Goal: Information Seeking & Learning: Learn about a topic

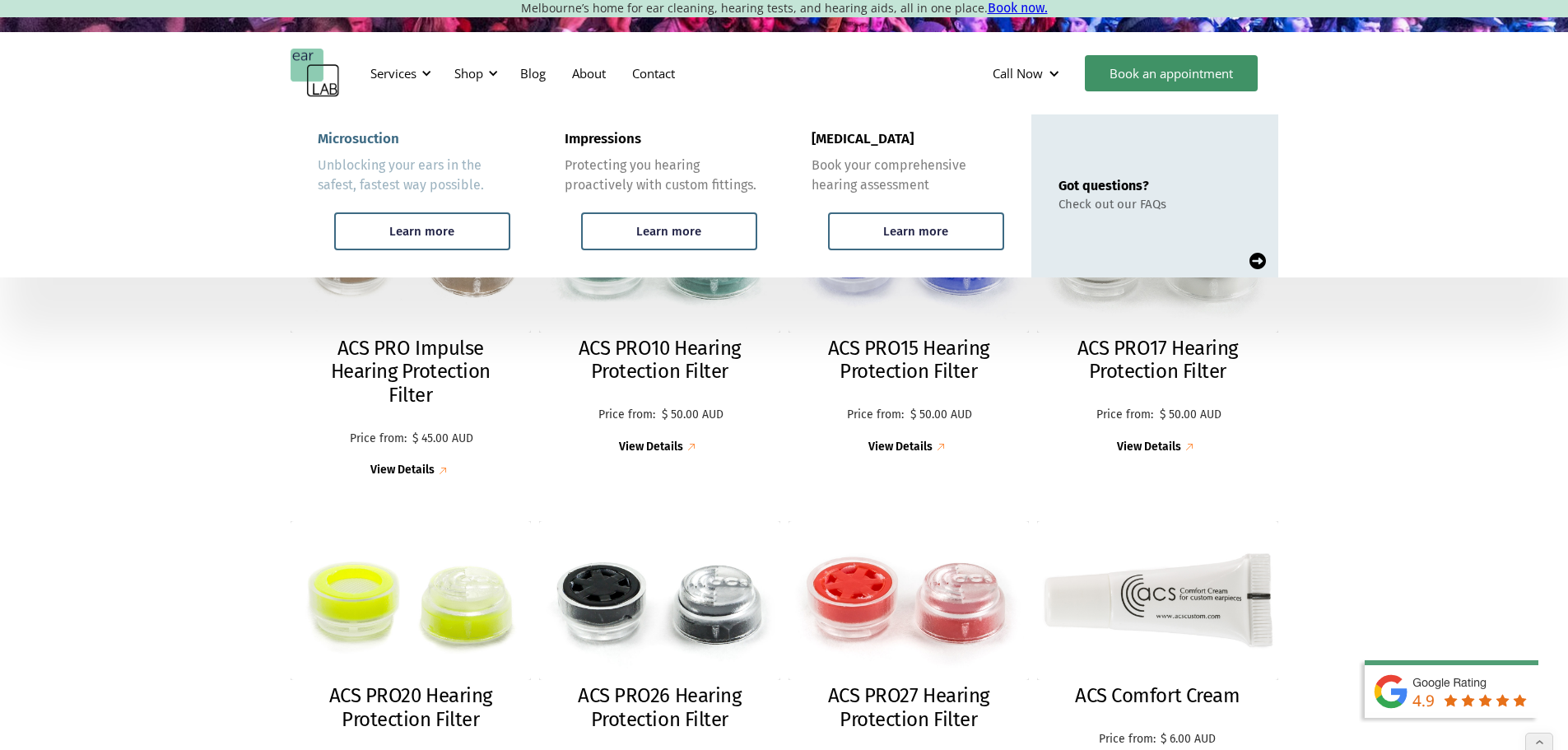
click at [365, 135] on div "Microsuction" at bounding box center [359, 138] width 82 height 16
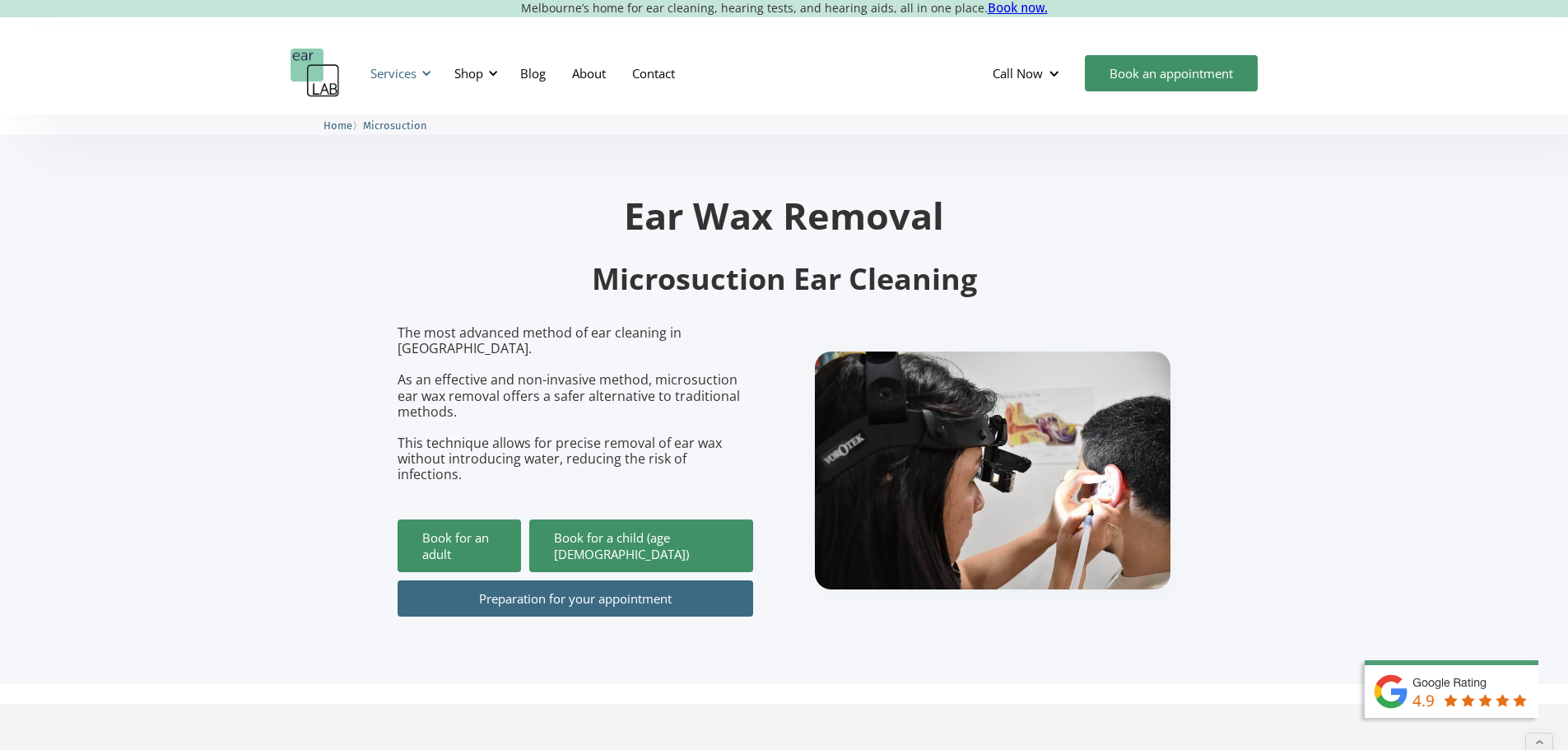
click at [390, 75] on div "Services" at bounding box center [393, 72] width 46 height 16
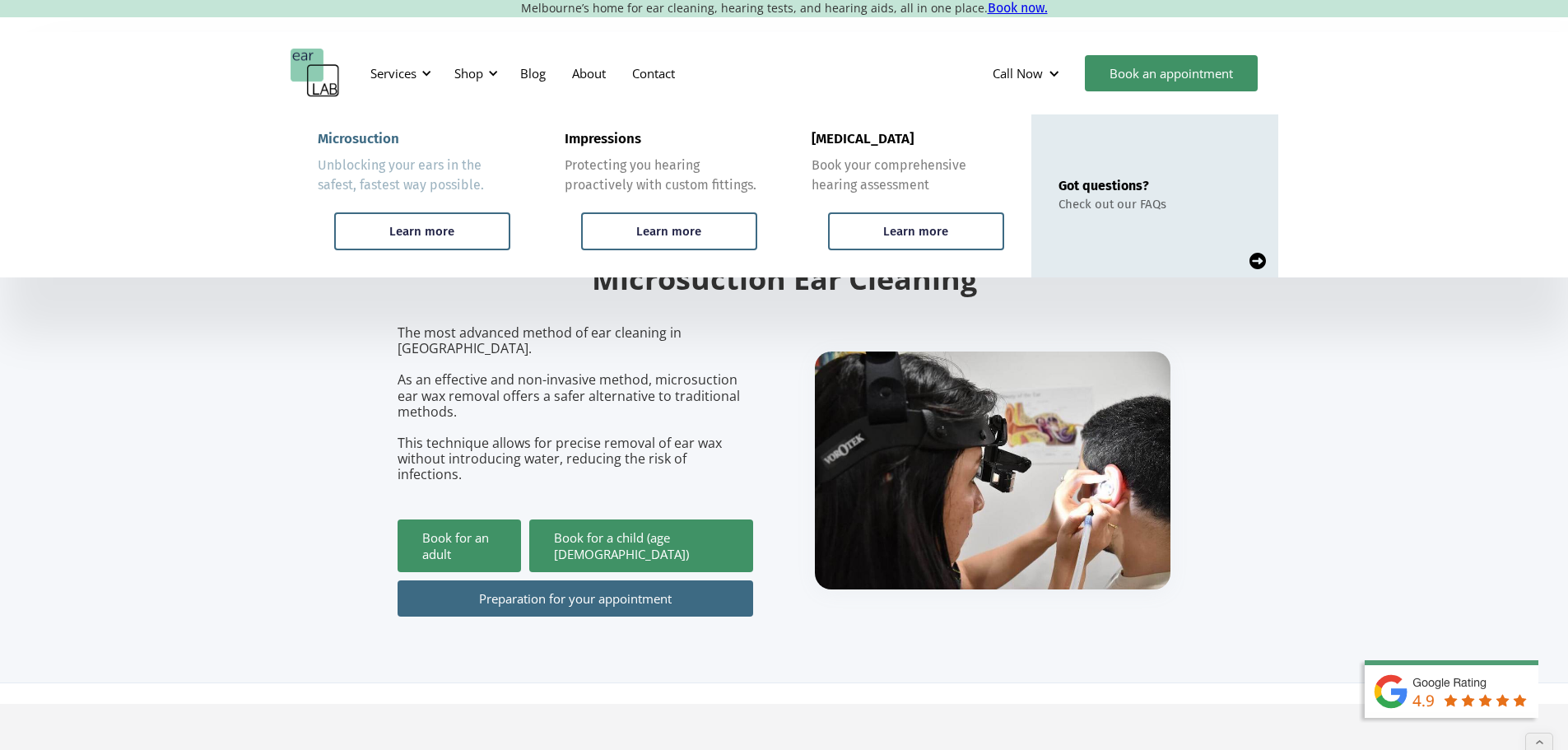
click at [368, 135] on div "Microsuction" at bounding box center [359, 138] width 82 height 16
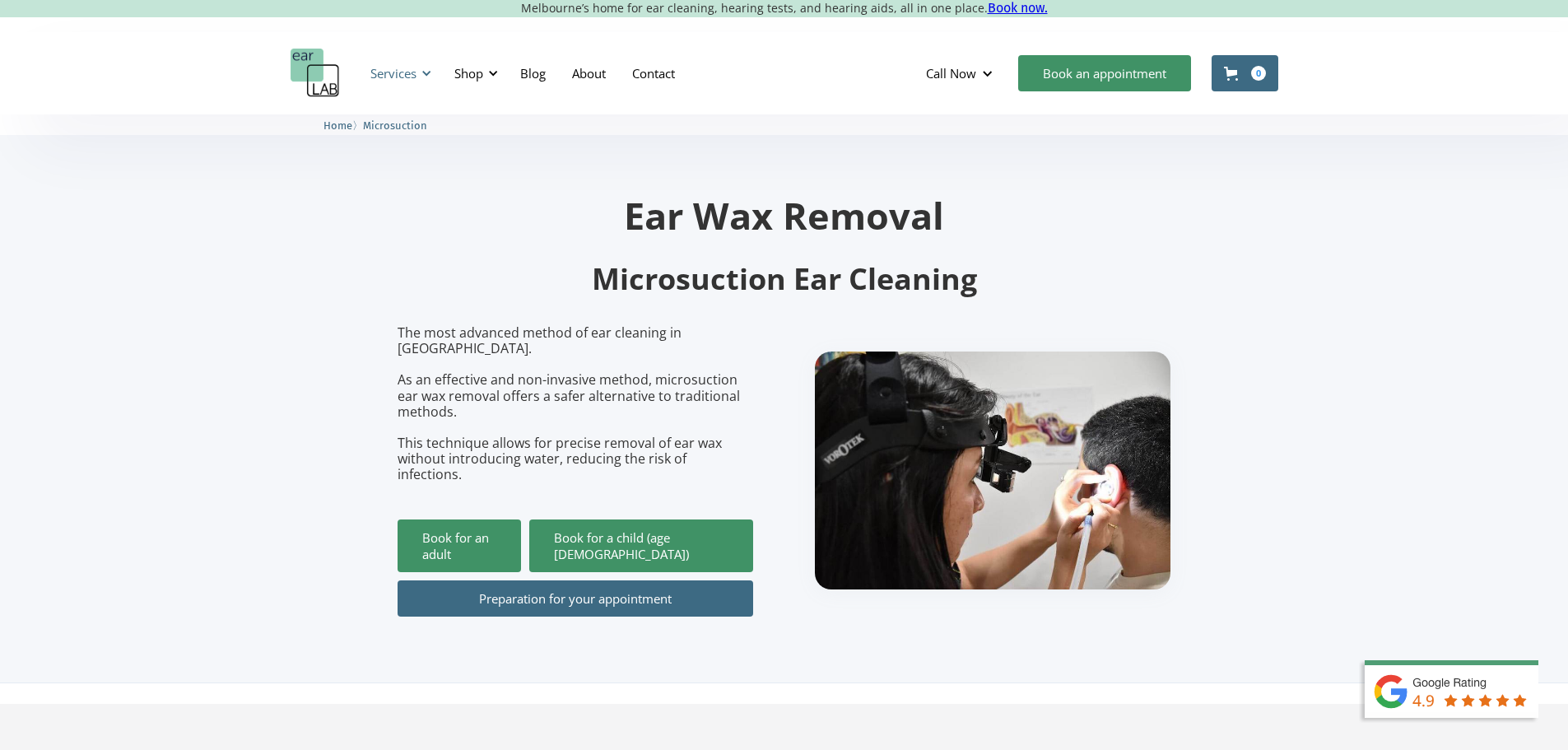
click at [393, 72] on div "Services" at bounding box center [393, 72] width 46 height 16
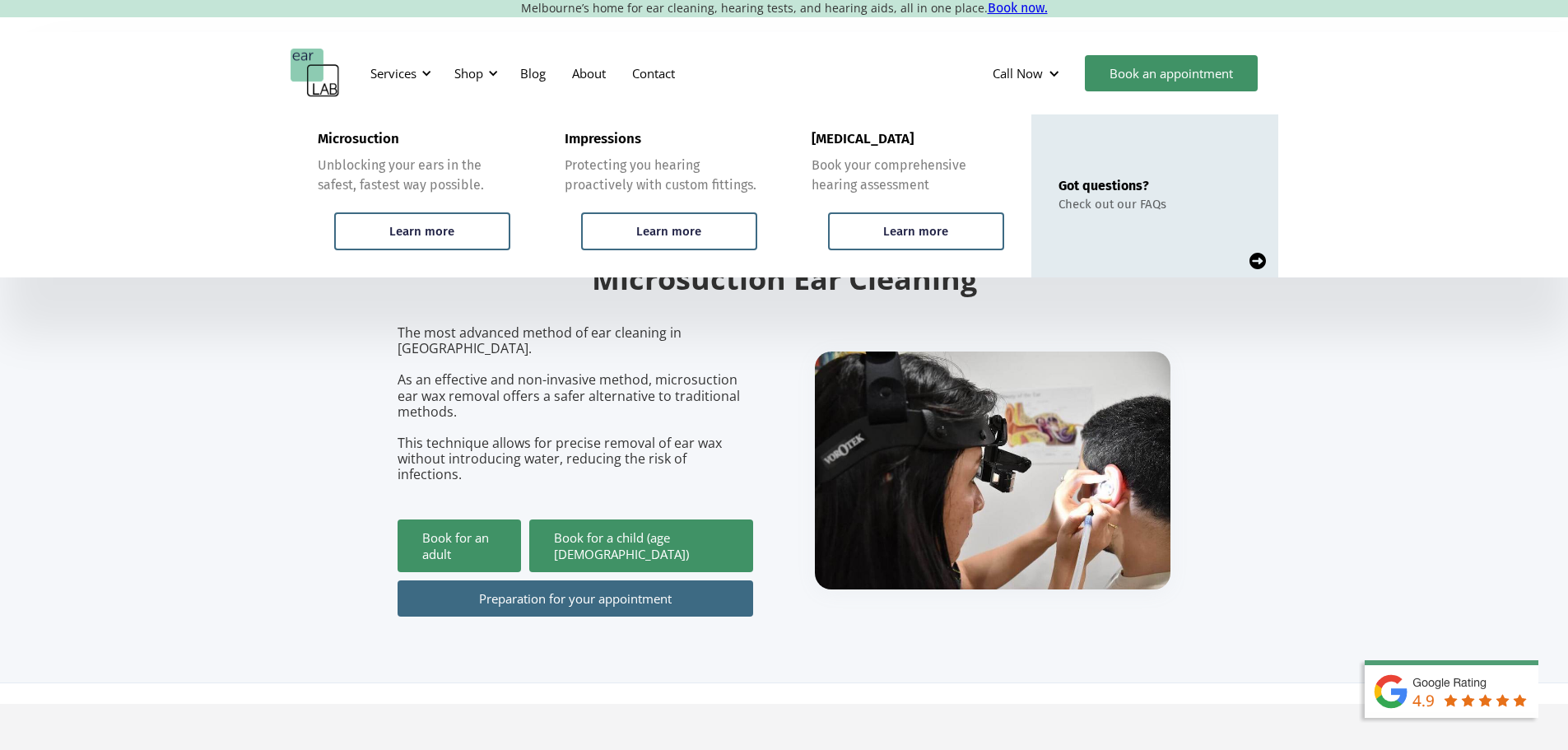
click at [1260, 257] on img at bounding box center [1257, 261] width 16 height 16
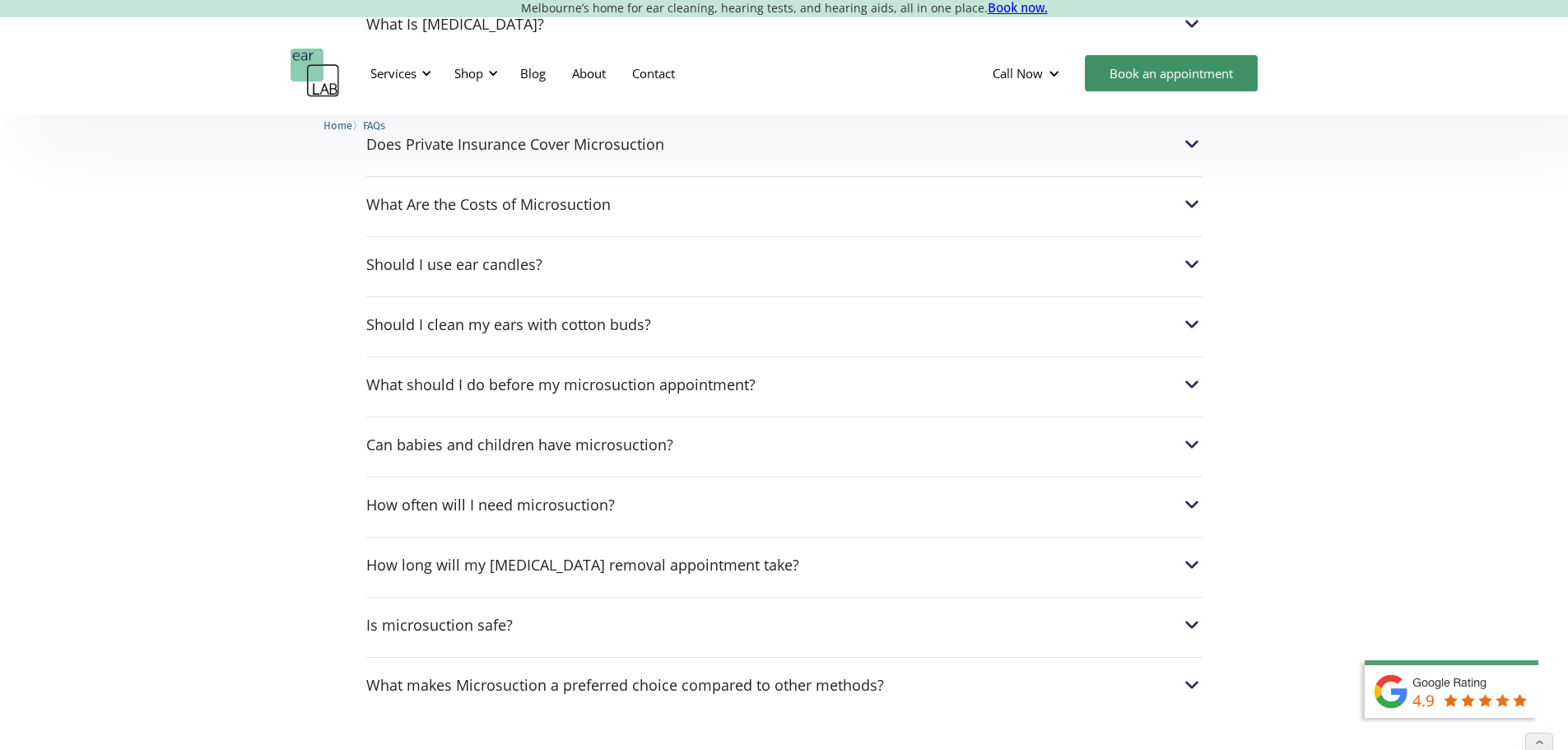
scroll to position [823, 0]
click at [750, 433] on div "Can babies and children have microsuction?" at bounding box center [784, 443] width 837 height 22
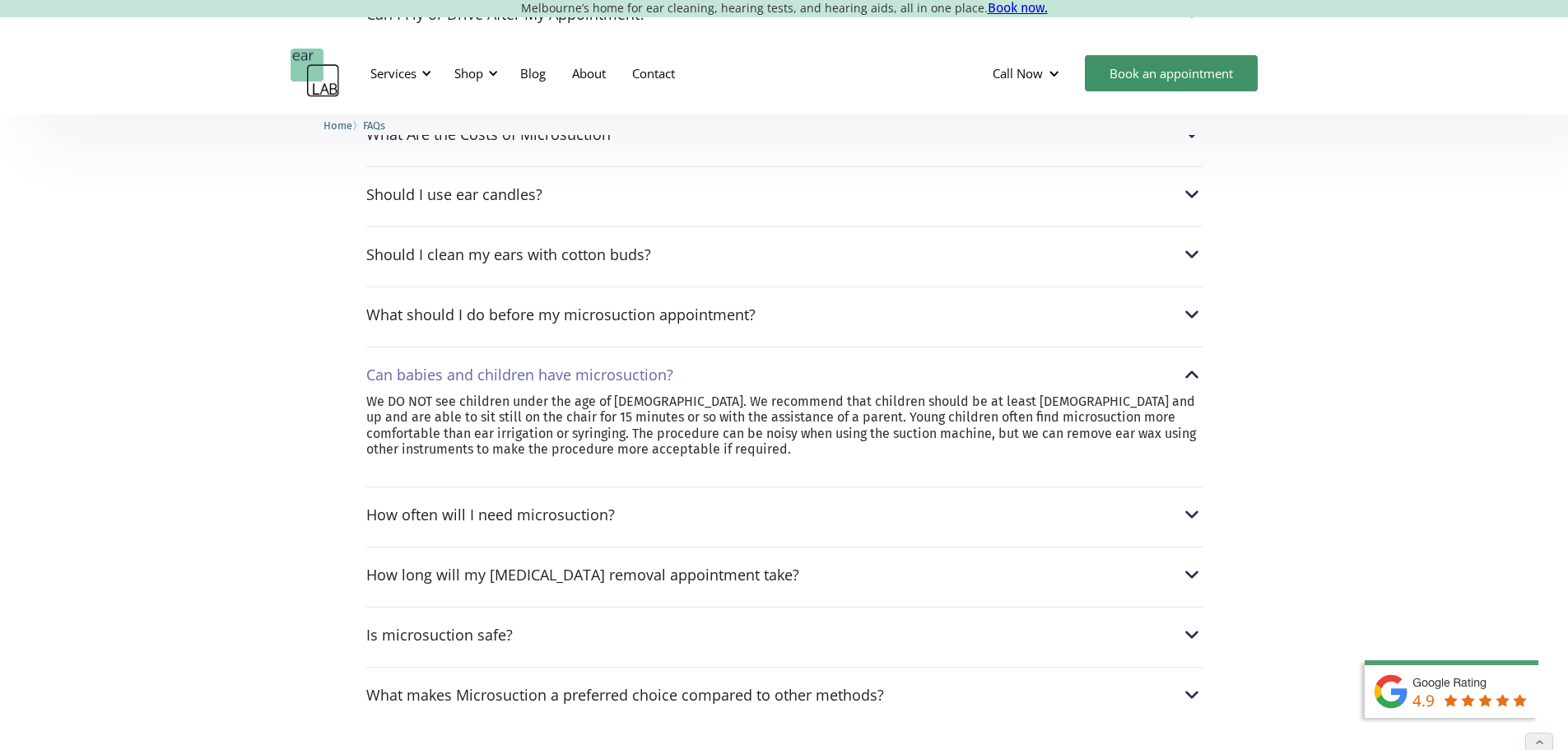
scroll to position [741, 0]
